Goal: Transaction & Acquisition: Purchase product/service

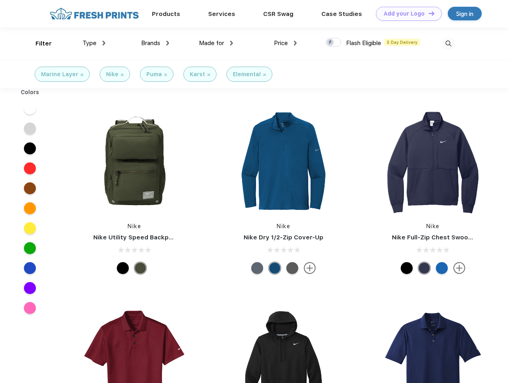
click at [406, 14] on link "Add your Logo Design Tool" at bounding box center [409, 14] width 66 height 14
click at [0, 0] on div "Design Tool" at bounding box center [0, 0] width 0 height 0
click at [428, 13] on link "Add your Logo Design Tool" at bounding box center [409, 14] width 66 height 14
click at [38, 43] on div "Filter" at bounding box center [43, 43] width 16 height 9
click at [94, 43] on span "Type" at bounding box center [89, 42] width 14 height 7
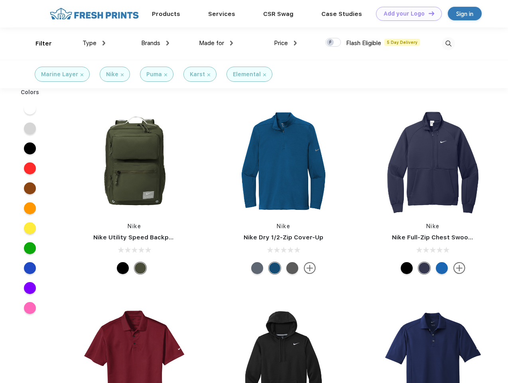
click at [155, 43] on span "Brands" at bounding box center [150, 42] width 19 height 7
click at [216, 43] on span "Made for" at bounding box center [211, 42] width 25 height 7
click at [285, 43] on span "Price" at bounding box center [281, 42] width 14 height 7
click at [333, 43] on div at bounding box center [333, 42] width 16 height 9
click at [330, 43] on input "checkbox" at bounding box center [327, 39] width 5 height 5
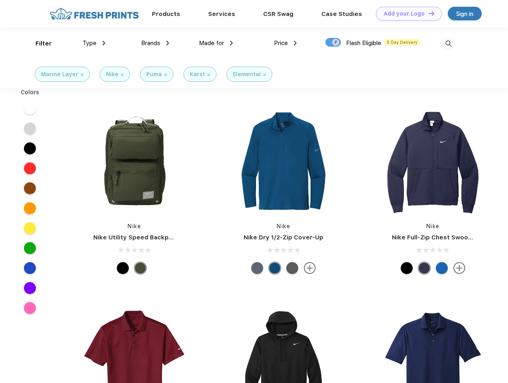
click at [448, 43] on img at bounding box center [448, 43] width 13 height 13
